Goal: Task Accomplishment & Management: Manage account settings

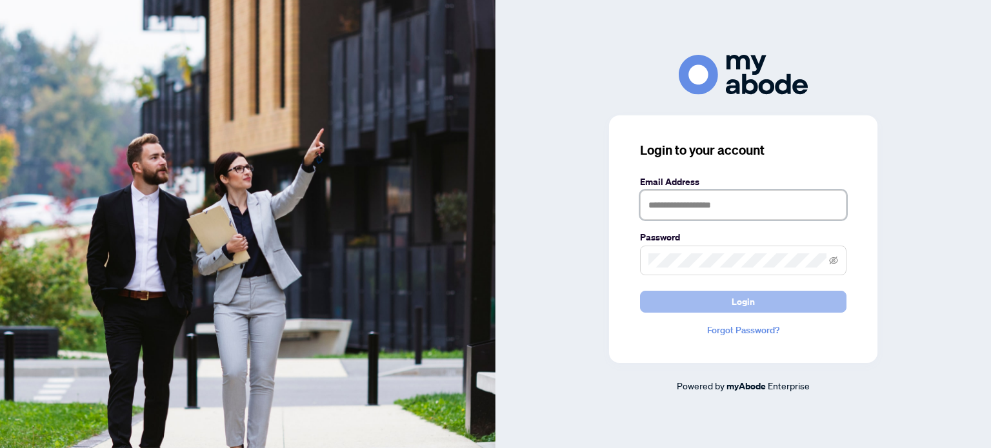
type input "**********"
click at [741, 302] on span "Login" at bounding box center [743, 302] width 23 height 21
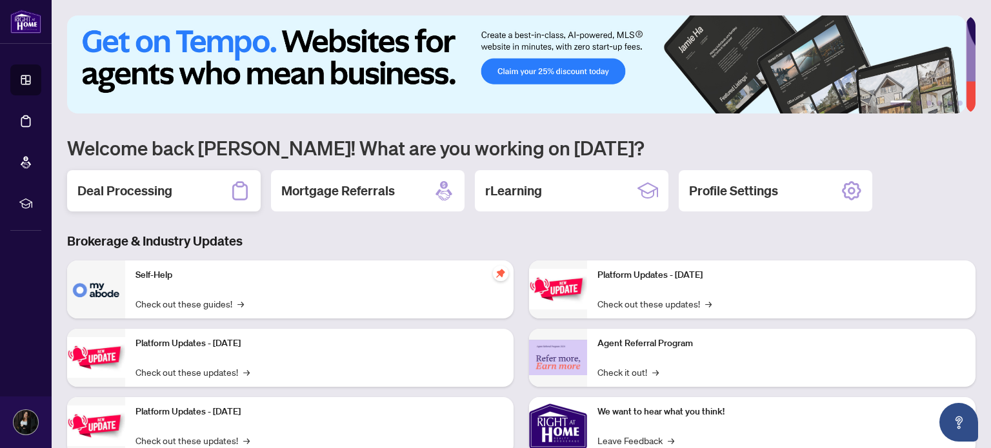
click at [130, 196] on h2 "Deal Processing" at bounding box center [124, 191] width 95 height 18
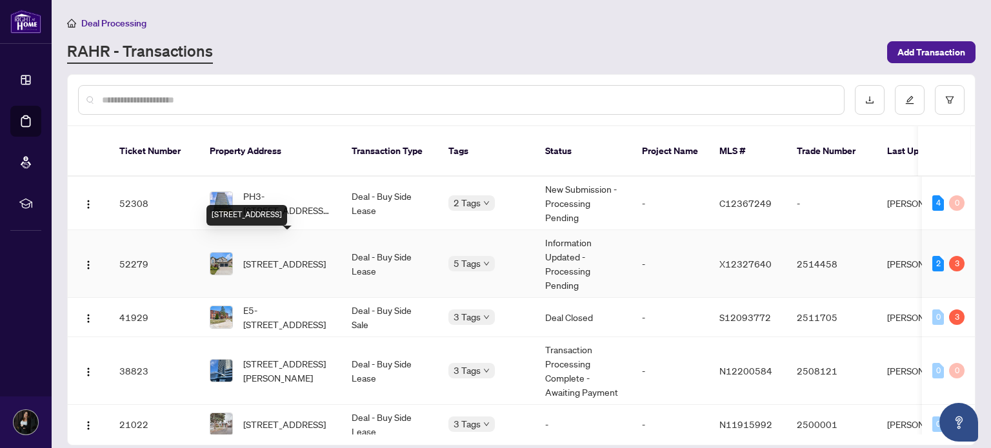
click at [283, 257] on span "[STREET_ADDRESS]" at bounding box center [284, 264] width 83 height 14
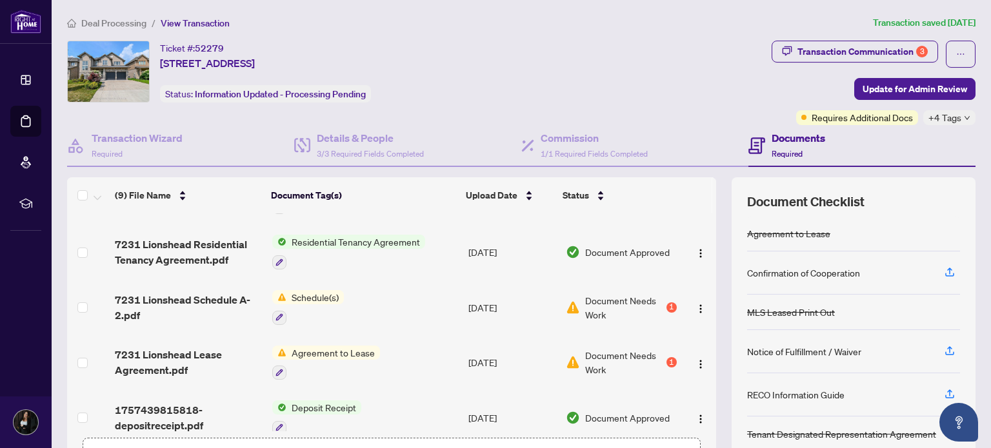
scroll to position [248, 0]
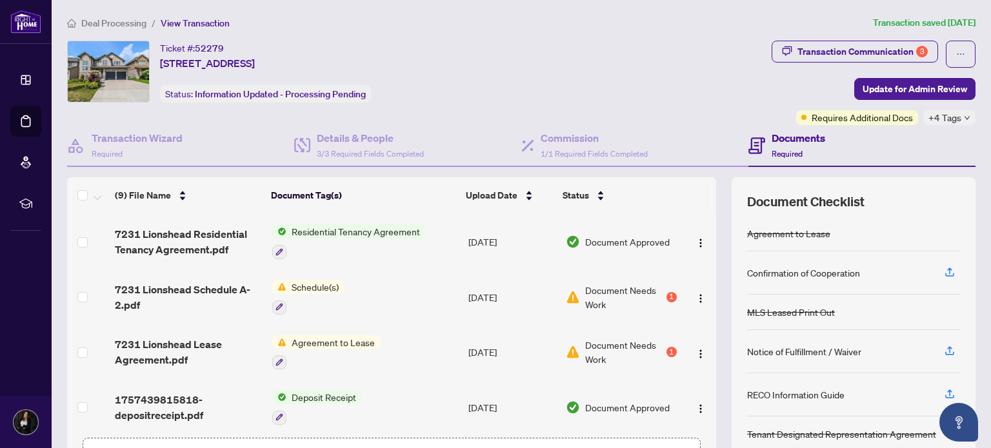
click at [312, 291] on div "Schedule(s)" at bounding box center [308, 297] width 72 height 35
click at [666, 292] on div "1" at bounding box center [671, 297] width 10 height 10
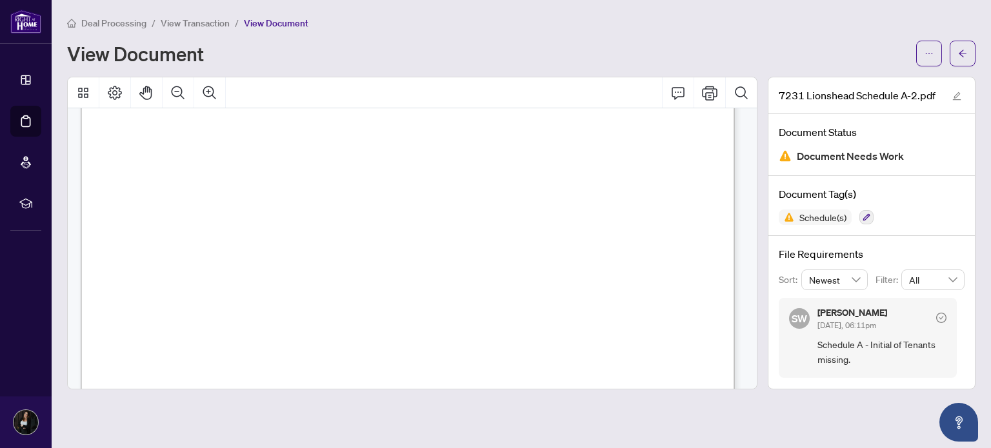
scroll to position [591, 0]
